Goal: Task Accomplishment & Management: Complete application form

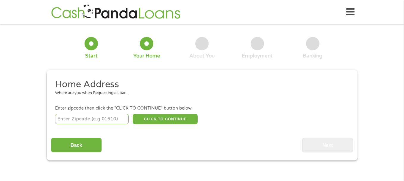
click at [107, 116] on input "number" at bounding box center [91, 119] width 73 height 10
type input "32102"
click at [162, 117] on button "CLICK TO CONTINUE" at bounding box center [165, 119] width 65 height 10
type input "32102"
type input "Astor"
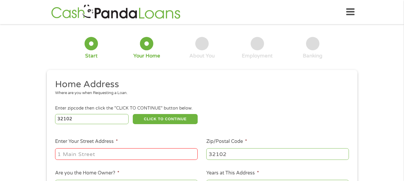
click at [140, 157] on input "Enter Your Street Address *" at bounding box center [126, 153] width 143 height 11
type input "[STREET_ADDRESS]"
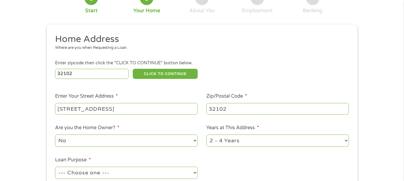
scroll to position [49, 0]
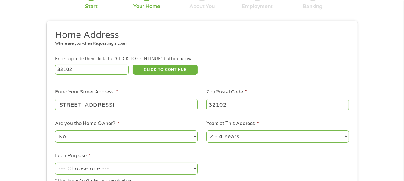
click at [170, 137] on select "No Yes" at bounding box center [126, 136] width 143 height 12
select select "yes"
click at [55, 131] on select "No Yes" at bounding box center [126, 136] width 143 height 12
click at [259, 137] on select "1 Year or less 1 - 2 Years 2 - 4 Years Over 4 Years" at bounding box center [277, 136] width 143 height 12
select select "60months"
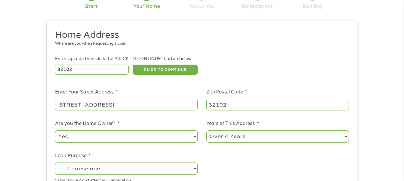
click at [206, 131] on select "1 Year or less 1 - 2 Years 2 - 4 Years Over 4 Years" at bounding box center [277, 136] width 143 height 12
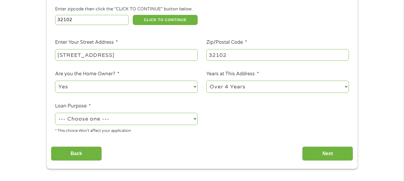
click at [185, 120] on select "--- Choose one --- Pay Bills Debt Consolidation Home Improvement Major Purchase…" at bounding box center [126, 119] width 143 height 12
select select "other"
click at [55, 113] on select "--- Choose one --- Pay Bills Debt Consolidation Home Improvement Major Purchase…" at bounding box center [126, 119] width 143 height 12
click at [326, 154] on input "Next" at bounding box center [327, 153] width 51 height 15
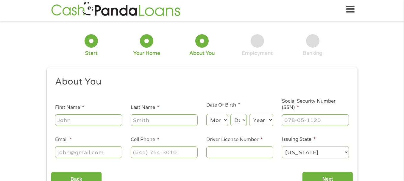
scroll to position [0, 0]
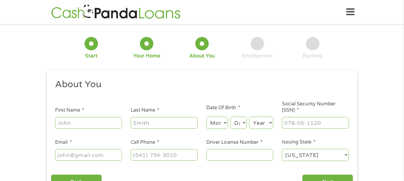
click at [71, 128] on input "First Name *" at bounding box center [88, 122] width 67 height 11
type input "[PERSON_NAME]"
type input "[EMAIL_ADDRESS][DOMAIN_NAME]"
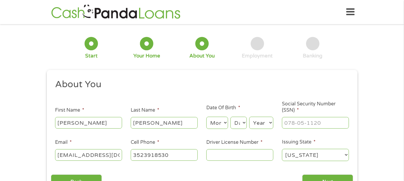
type input "[PHONE_NUMBER]"
click at [225, 123] on select "Month 1 2 3 4 5 6 7 8 9 10 11 12" at bounding box center [217, 123] width 22 height 12
select select "9"
click at [206, 117] on select "Month 1 2 3 4 5 6 7 8 9 10 11 12" at bounding box center [217, 123] width 22 height 12
click at [241, 123] on select "Day 1 2 3 4 5 6 7 8 9 10 11 12 13 14 15 16 17 18 19 20 21 22 23 24 25 26 27 28 …" at bounding box center [238, 123] width 16 height 12
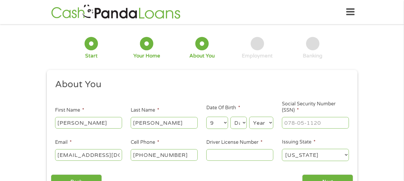
select select "10"
click at [230, 117] on select "Day 1 2 3 4 5 6 7 8 9 10 11 12 13 14 15 16 17 18 19 20 21 22 23 24 25 26 27 28 …" at bounding box center [238, 123] width 16 height 12
click at [268, 125] on select "Year [DATE] 2006 2005 2004 2003 2002 2001 2000 1999 1998 1997 1996 1995 1994 19…" at bounding box center [261, 123] width 24 height 12
select select "1954"
click at [249, 117] on select "Year [DATE] 2006 2005 2004 2003 2002 2001 2000 1999 1998 1997 1996 1995 1994 19…" at bounding box center [261, 123] width 24 height 12
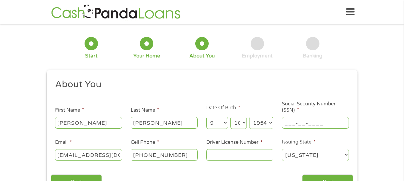
click at [290, 123] on input "___-__-____" at bounding box center [315, 122] width 67 height 11
type input "264-27-0184"
click at [222, 156] on input "Driver License Number *" at bounding box center [239, 154] width 67 height 11
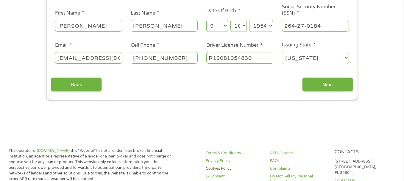
scroll to position [99, 0]
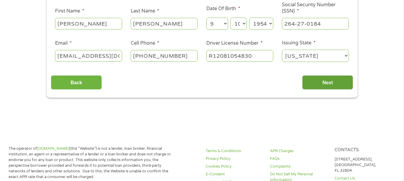
type input "R12081054830"
click at [320, 85] on input "Next" at bounding box center [327, 82] width 51 height 15
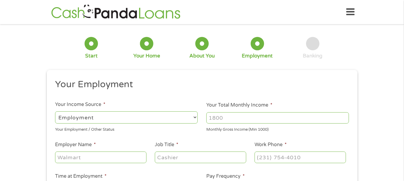
scroll to position [0, 0]
click at [191, 118] on select "--- Choose one --- Employment [DEMOGRAPHIC_DATA] Benefits" at bounding box center [126, 117] width 143 height 12
select select "benefits"
click at [55, 111] on select "--- Choose one --- Employment [DEMOGRAPHIC_DATA] Benefits" at bounding box center [126, 117] width 143 height 12
type input "Other"
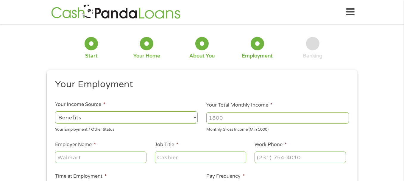
type input "[PHONE_NUMBER]"
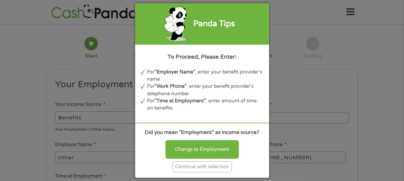
click at [216, 164] on div "Continue with selection" at bounding box center [202, 166] width 60 height 11
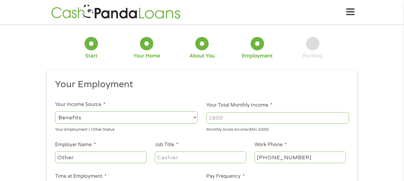
click at [244, 115] on input "Your Total Monthly Income *" at bounding box center [277, 117] width 143 height 11
type input "3717"
click at [118, 154] on input "Other" at bounding box center [100, 156] width 91 height 11
type input "O"
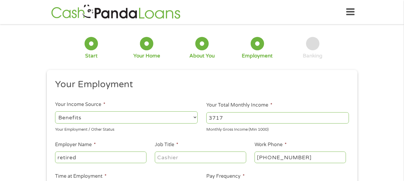
type input "retired"
click at [198, 156] on input "Job Title *" at bounding box center [200, 156] width 91 height 11
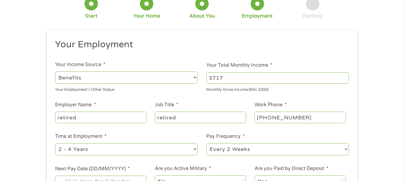
scroll to position [49, 0]
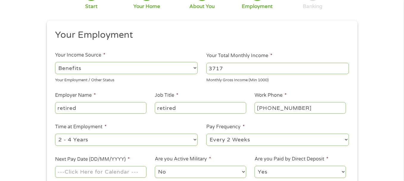
type input "retired"
click at [194, 138] on select "--- Choose one --- 1 Year or less 1 - 2 Years 2 - 4 Years Over 4 Years" at bounding box center [126, 140] width 143 height 12
select select "60months"
click at [55, 134] on select "--- Choose one --- 1 Year or less 1 - 2 Years 2 - 4 Years Over 4 Years" at bounding box center [126, 140] width 143 height 12
click at [342, 139] on select "--- Choose one --- Every 2 Weeks Every Week Monthly Semi-Monthly" at bounding box center [277, 140] width 143 height 12
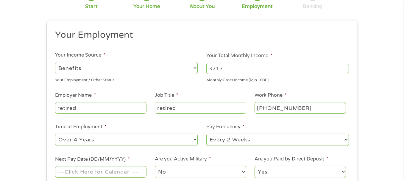
select select "monthly"
click at [206, 134] on select "--- Choose one --- Every 2 Weeks Every Week Monthly Semi-Monthly" at bounding box center [277, 140] width 143 height 12
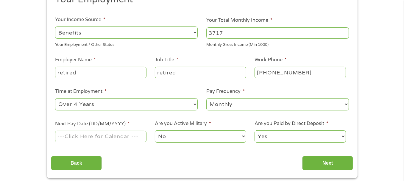
scroll to position [99, 0]
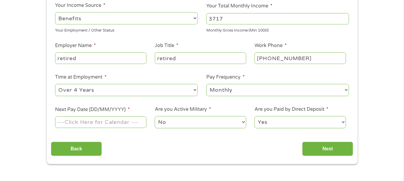
click at [103, 121] on input "Next Pay Date (DD/MM/YYYY) *" at bounding box center [100, 121] width 91 height 11
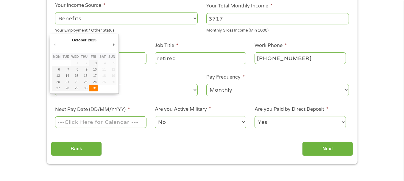
type input "[DATE]"
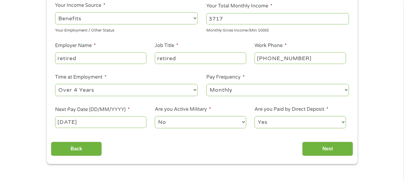
click at [219, 120] on select "No Yes" at bounding box center [200, 122] width 91 height 12
click at [297, 121] on select "Yes No" at bounding box center [299, 122] width 91 height 12
click at [329, 149] on input "Next" at bounding box center [327, 149] width 51 height 15
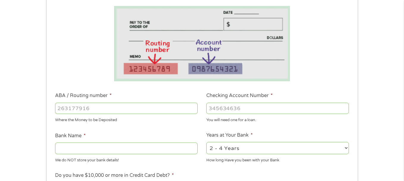
click at [122, 108] on input "ABA / Routing number *" at bounding box center [126, 108] width 143 height 11
type input "263181368"
type input "FAIRWINDS CREDIT UNION"
type input "263181368"
click at [224, 107] on input "Checking Account Number *" at bounding box center [277, 108] width 143 height 11
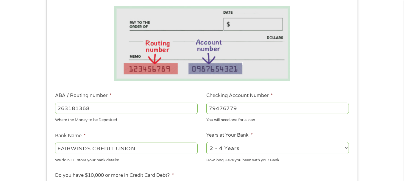
type input "79476779"
click at [343, 148] on select "2 - 4 Years 6 - 12 Months 1 - 2 Years Over 4 Years" at bounding box center [277, 148] width 143 height 12
select select "24months"
click at [206, 142] on select "2 - 4 Years 6 - 12 Months 1 - 2 Years Over 4 Years" at bounding box center [277, 148] width 143 height 12
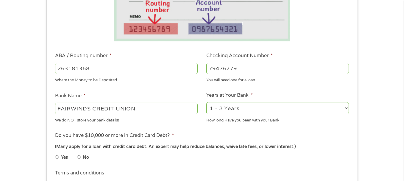
scroll to position [149, 0]
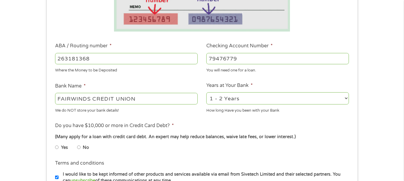
click at [79, 147] on input "No" at bounding box center [79, 148] width 4 height 10
radio input "true"
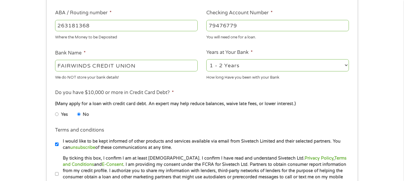
scroll to position [198, 0]
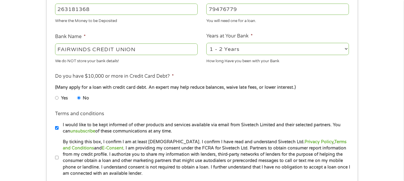
click at [57, 157] on input "By ticking this box, I confirm I am at least [DEMOGRAPHIC_DATA]. I confirm I ha…" at bounding box center [57, 158] width 4 height 10
checkbox input "true"
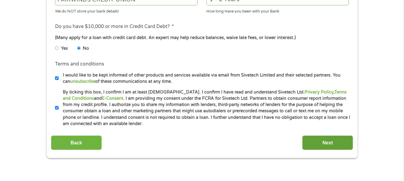
click at [320, 143] on input "Next" at bounding box center [327, 142] width 51 height 15
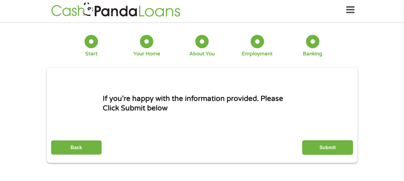
scroll to position [0, 0]
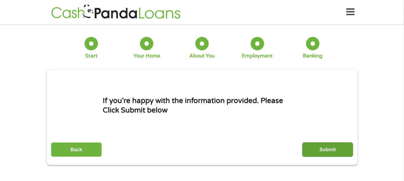
click at [332, 150] on input "Submit" at bounding box center [327, 149] width 51 height 15
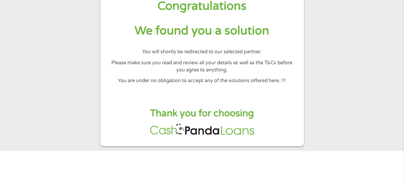
scroll to position [49, 0]
